Goal: Task Accomplishment & Management: Manage account settings

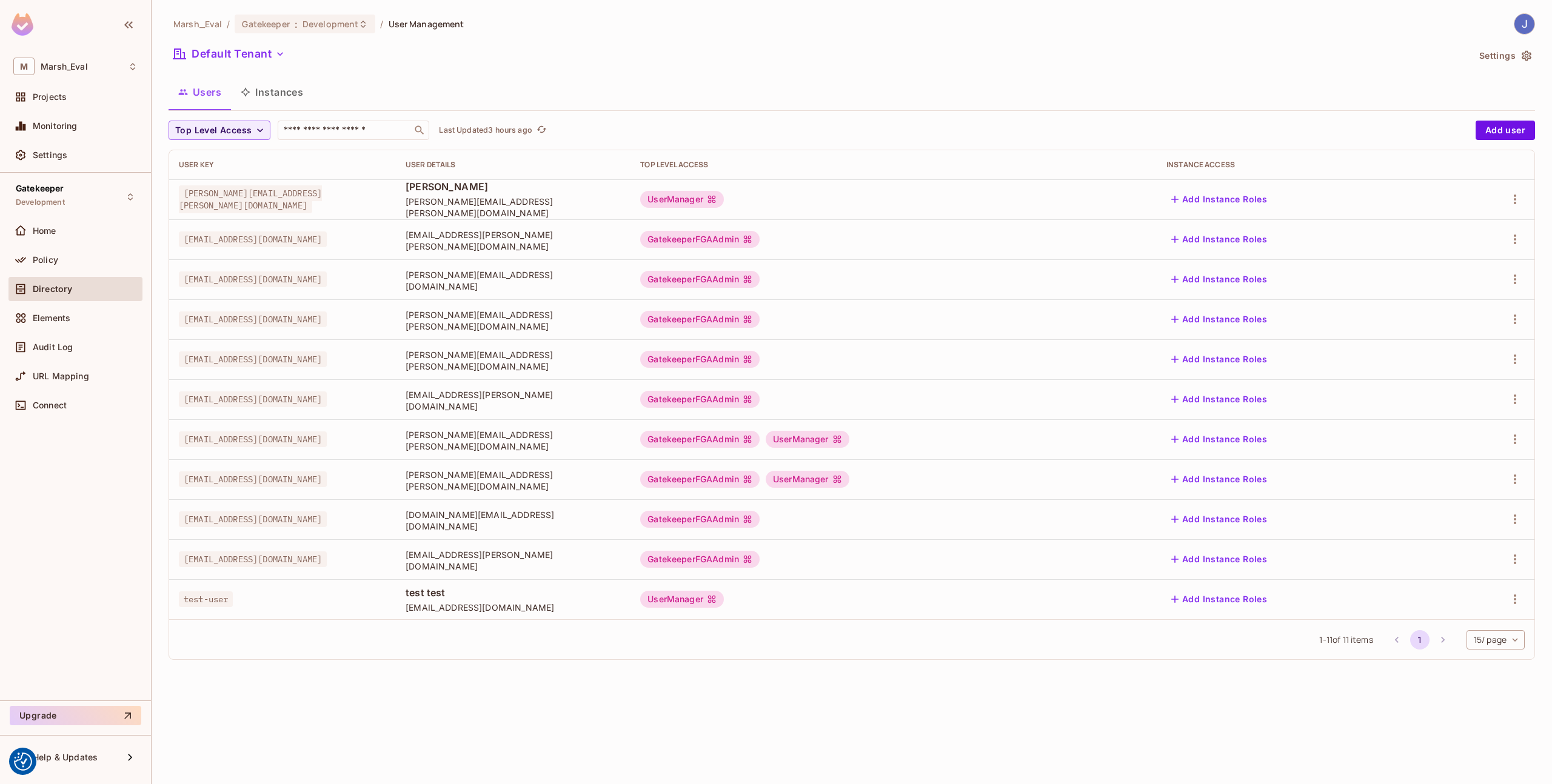
click at [289, 442] on span "[EMAIL_ADDRESS][DOMAIN_NAME]" at bounding box center [252, 439] width 148 height 15
copy tr "[EMAIL_ADDRESS][DOMAIN_NAME]"
click at [1515, 435] on icon "button" at bounding box center [1514, 439] width 2 height 10
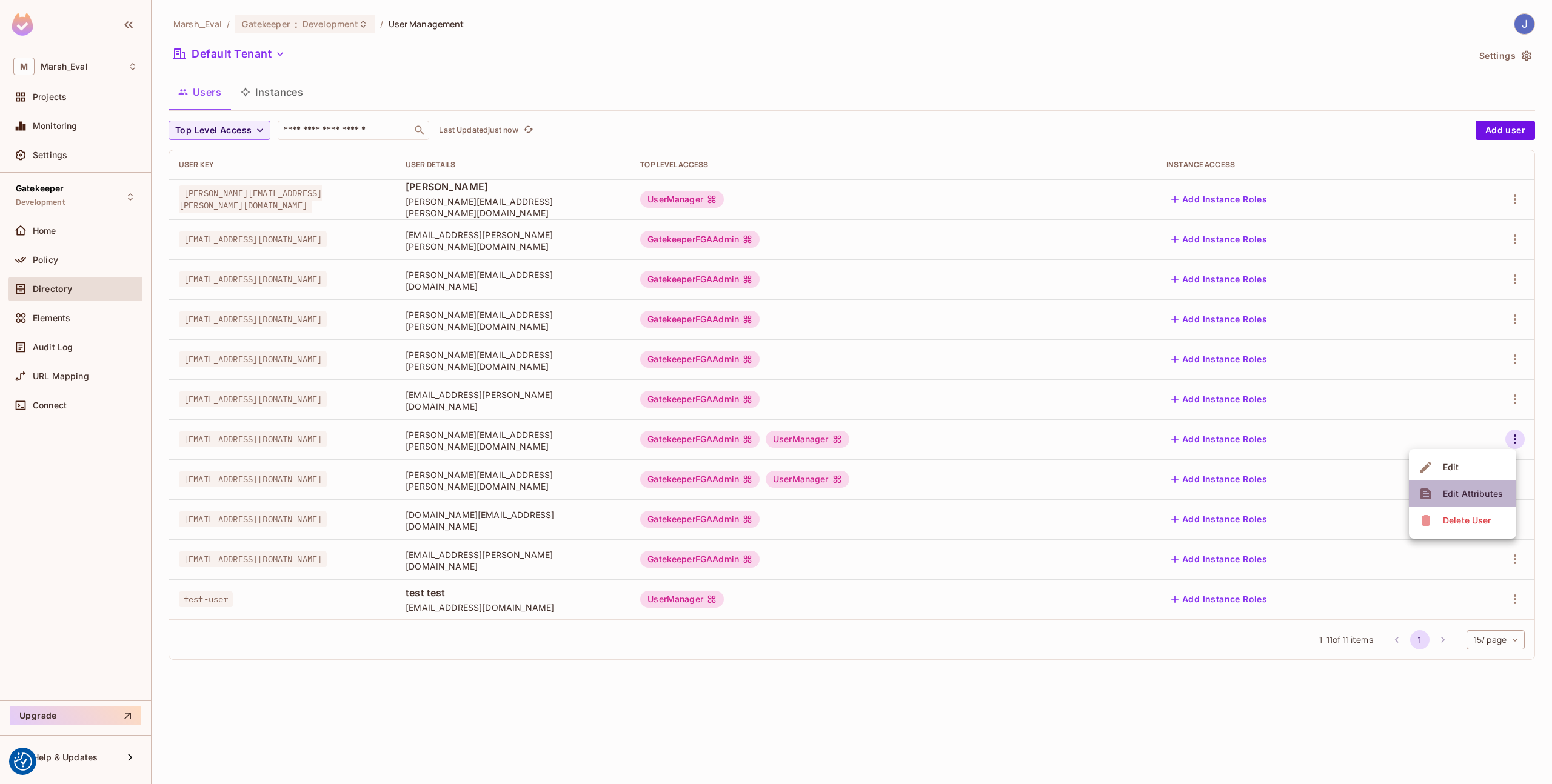
click at [1427, 483] on li "Edit Attributes" at bounding box center [1462, 494] width 107 height 27
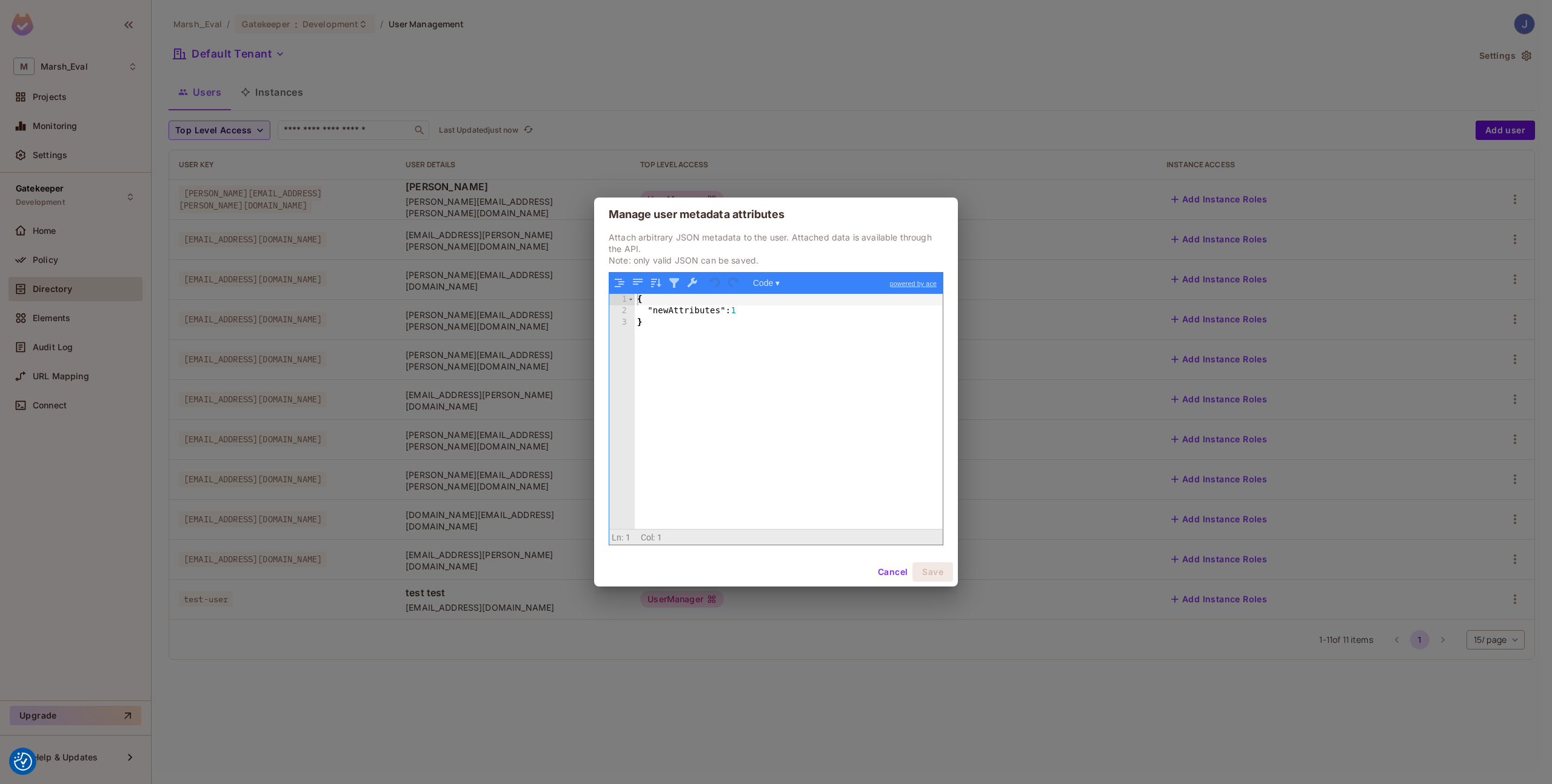
click at [898, 572] on button "Cancel" at bounding box center [892, 572] width 39 height 19
